Goal: Task Accomplishment & Management: Manage account settings

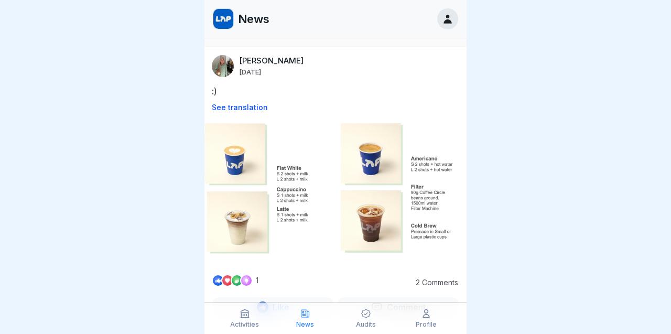
click at [241, 30] on div "News" at bounding box center [335, 19] width 262 height 38
click at [228, 23] on img at bounding box center [223, 19] width 20 height 20
click at [453, 25] on div at bounding box center [447, 18] width 21 height 21
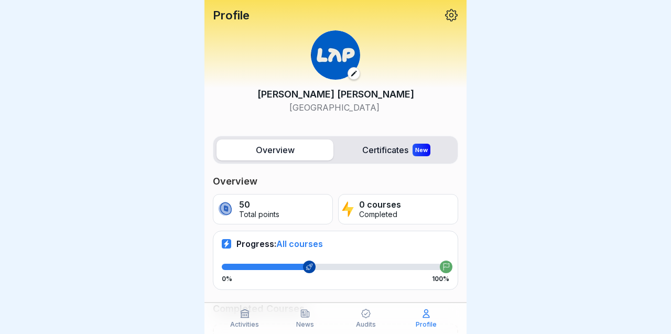
click at [221, 10] on p "Profile" at bounding box center [231, 15] width 37 height 14
click at [452, 20] on icon at bounding box center [451, 15] width 13 height 13
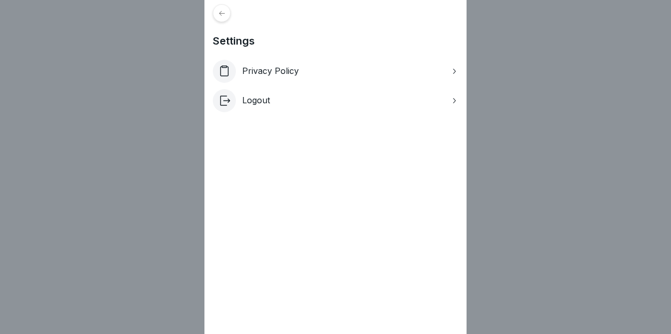
click at [273, 102] on div "Logout" at bounding box center [335, 100] width 245 height 23
